Goal: Task Accomplishment & Management: Manage account settings

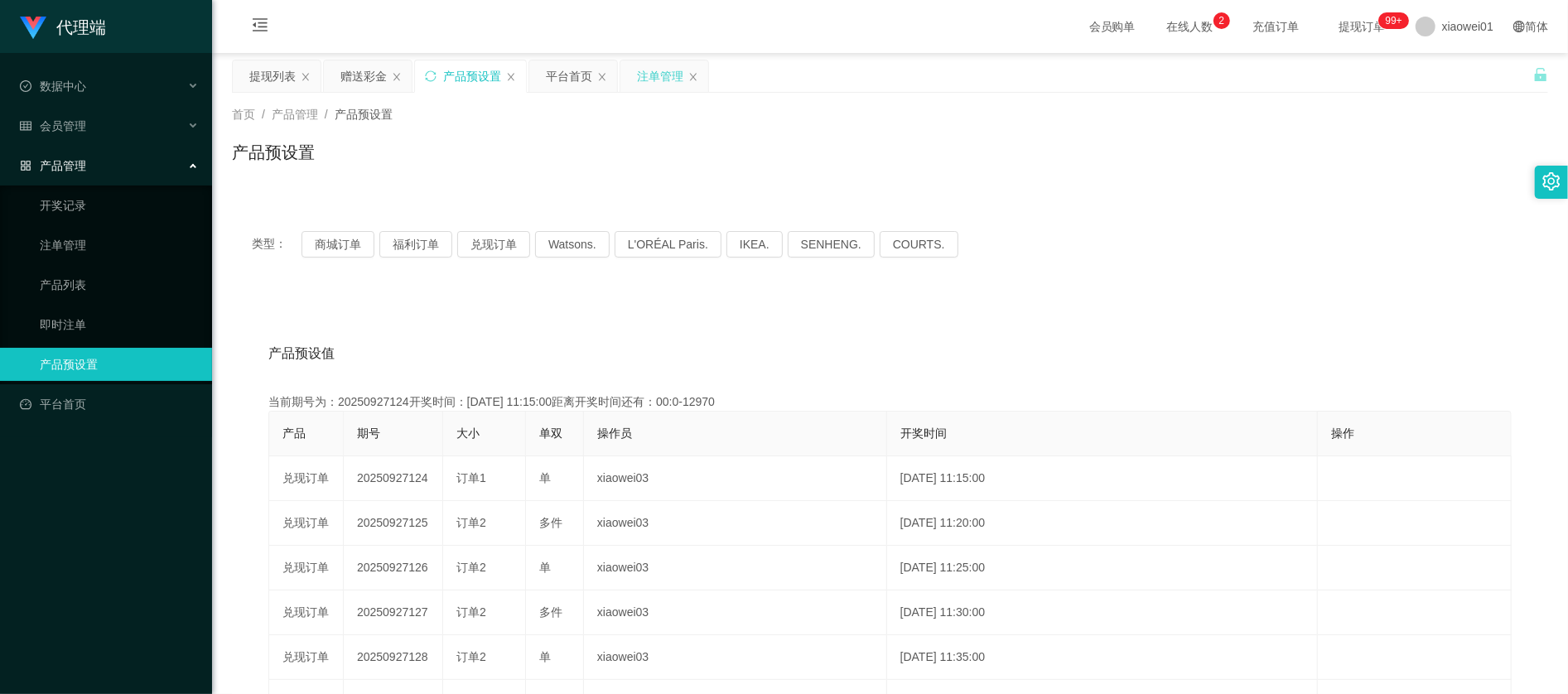
click at [679, 68] on div "注单管理" at bounding box center [660, 76] width 46 height 31
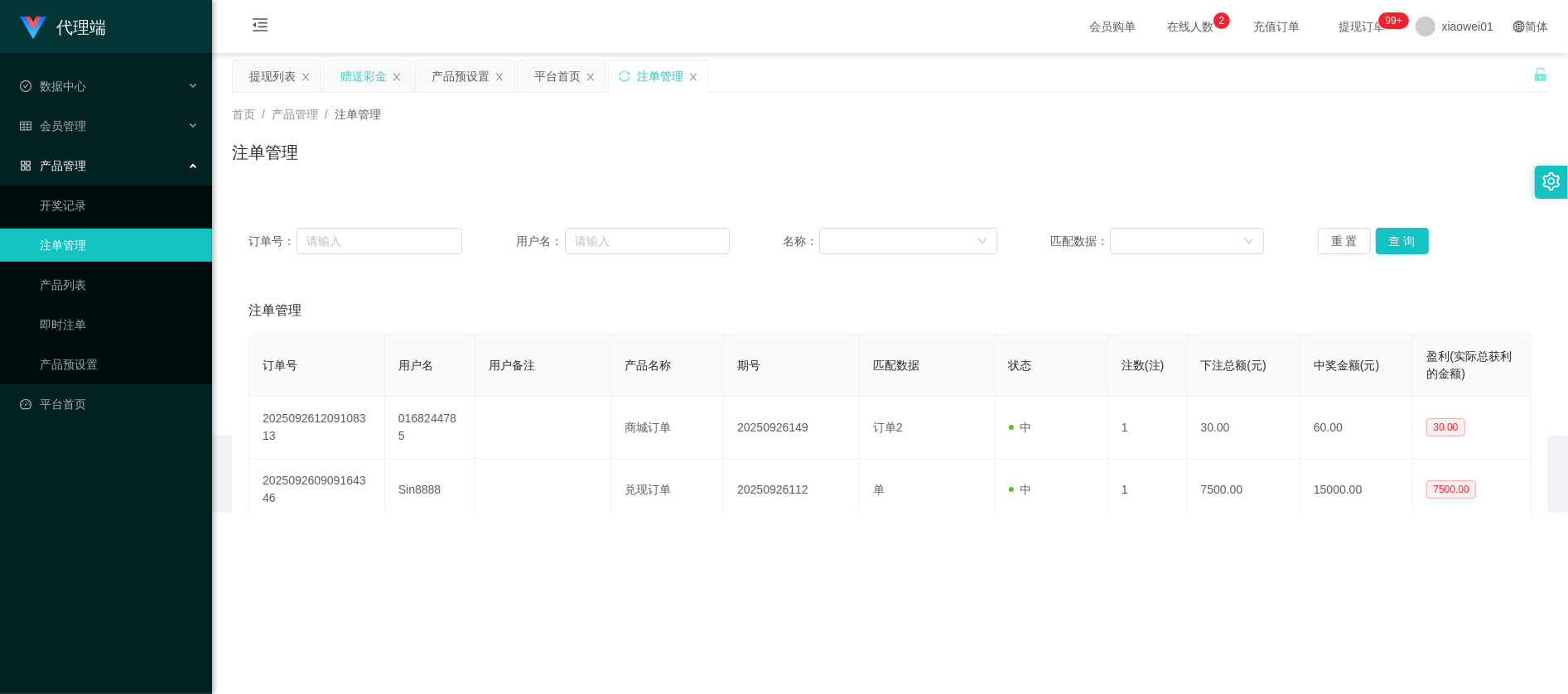
click at [338, 80] on div "赠送彩金" at bounding box center [368, 76] width 88 height 31
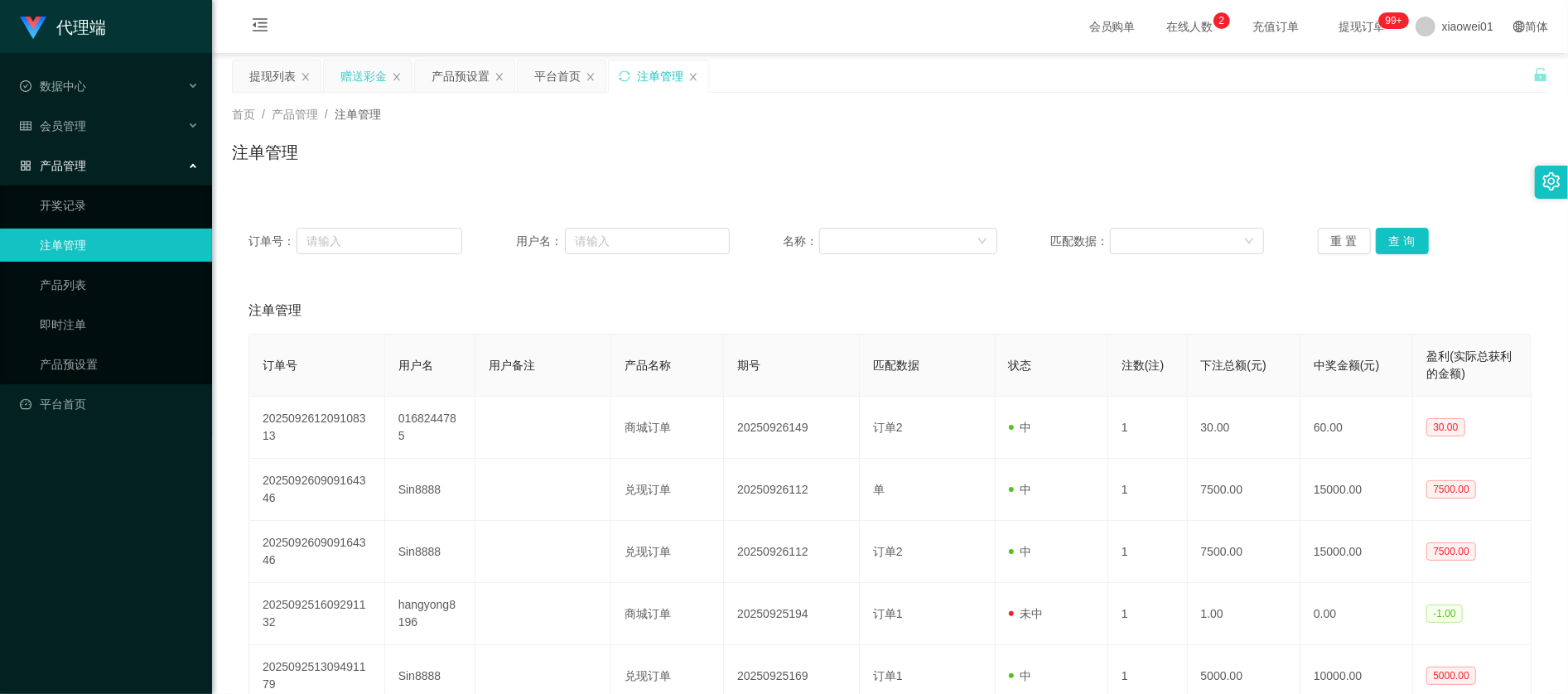
click at [364, 60] on div "赠送彩金" at bounding box center [368, 76] width 89 height 33
click at [359, 65] on div "赠送彩金" at bounding box center [364, 76] width 46 height 31
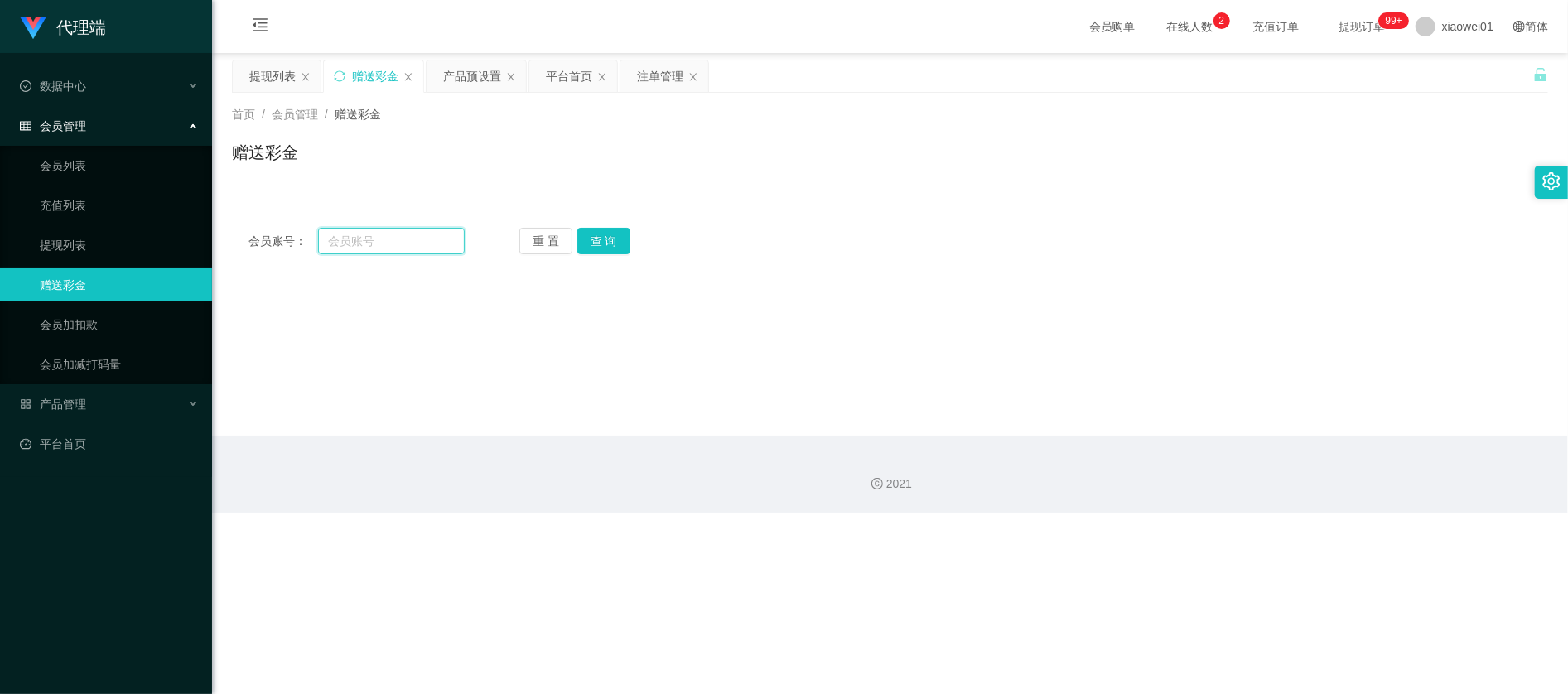
click at [401, 240] on input "text" at bounding box center [391, 241] width 146 height 26
paste input "Alvinkho92"
click at [588, 242] on button "查 询" at bounding box center [603, 241] width 53 height 26
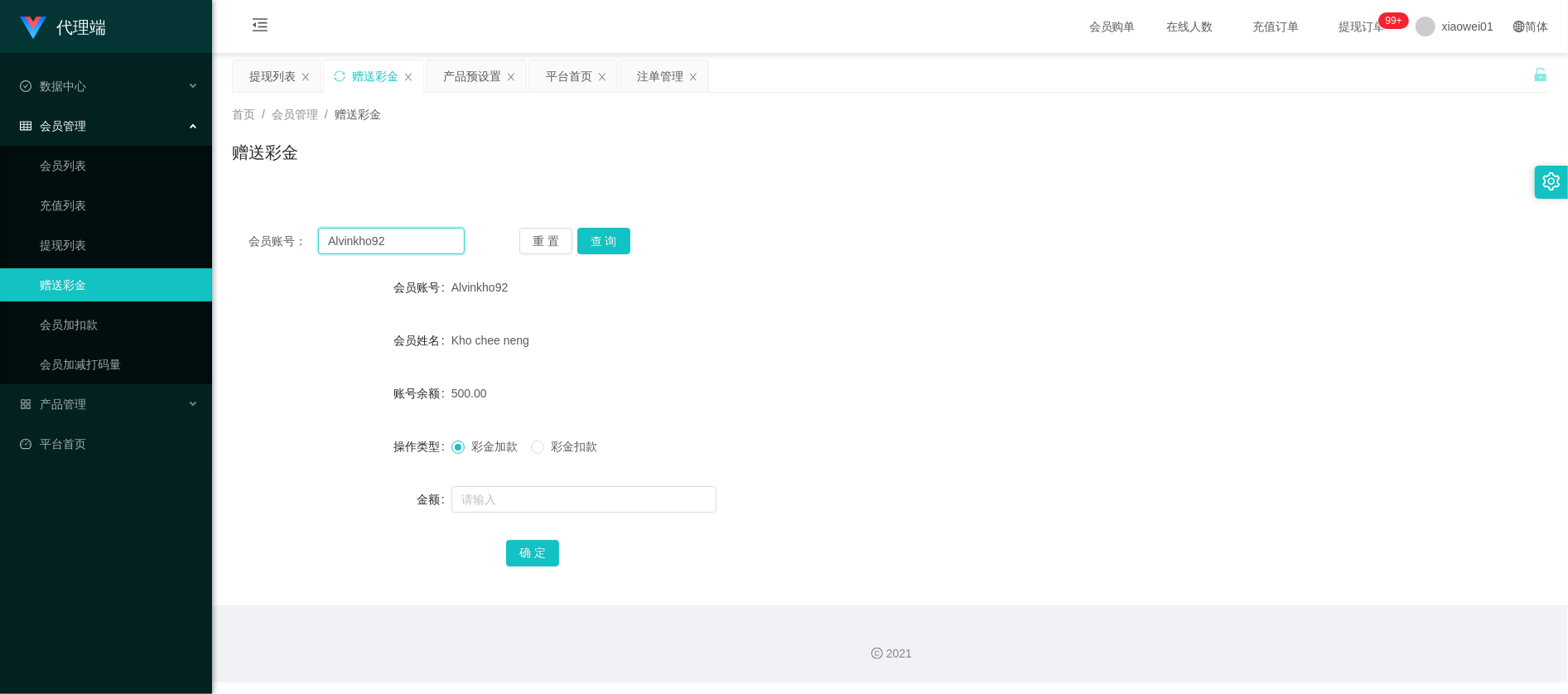
drag, startPoint x: 407, startPoint y: 238, endPoint x: -58, endPoint y: 187, distance: 467.8
click at [0, 187] on html "代理端 数据中心 会员管理 会员列表 充值列表 提现列表 赠送彩金 会员加扣款 会员加减打码量 产品管理 开奖记录 注单管理 产品列表 即时注单 产品预设置 …" at bounding box center [784, 347] width 1568 height 694
paste input "Poh7373"
type input "Poh7373"
click at [609, 241] on button "查 询" at bounding box center [603, 241] width 53 height 26
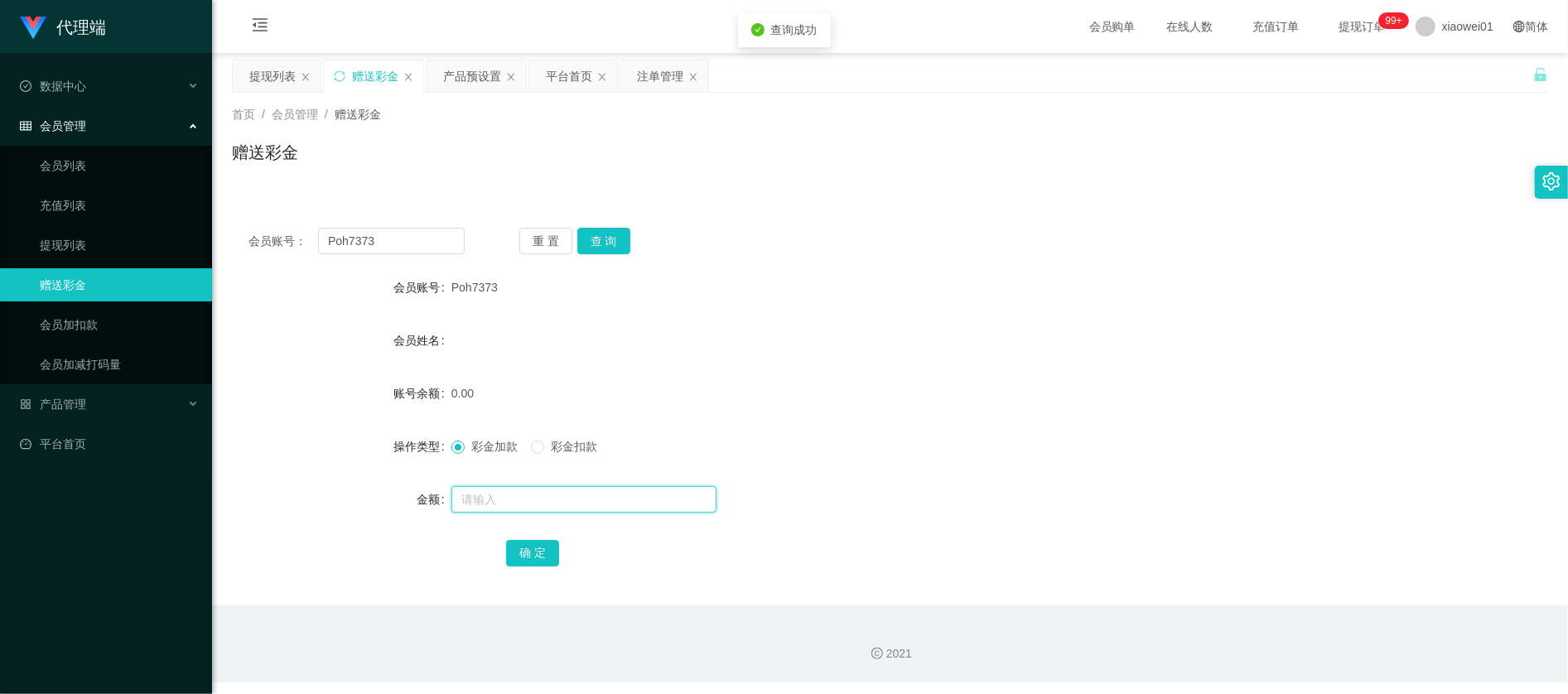
click at [518, 503] on input "text" at bounding box center [583, 499] width 265 height 26
type input "30"
click at [549, 545] on button "确 定" at bounding box center [532, 553] width 53 height 26
click at [1177, 318] on form "会员账号 Poh7373 会员姓名 账号余额 30.00 操作类型 彩金加款 彩金扣款 金额 确 定" at bounding box center [890, 420] width 1316 height 298
